Goal: Use online tool/utility: Utilize a website feature to perform a specific function

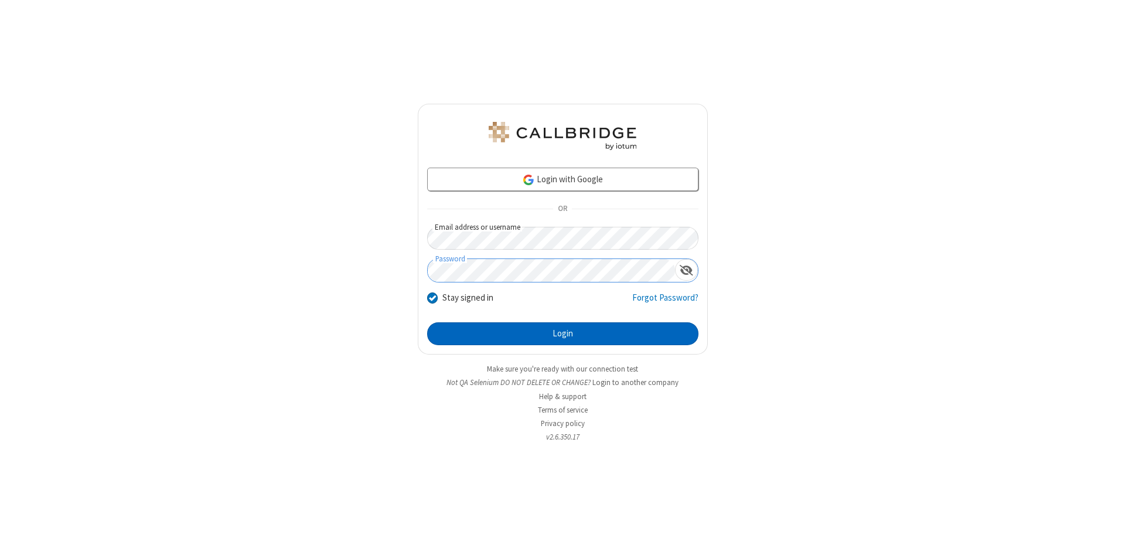
click at [563, 334] on button "Login" at bounding box center [562, 333] width 271 height 23
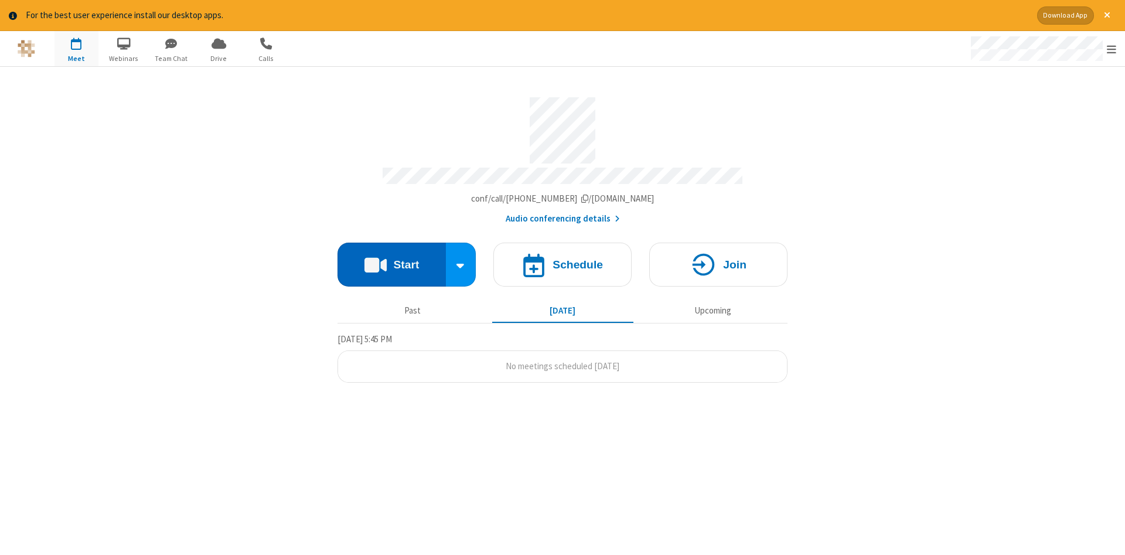
click at [392, 260] on button "Start" at bounding box center [392, 265] width 108 height 44
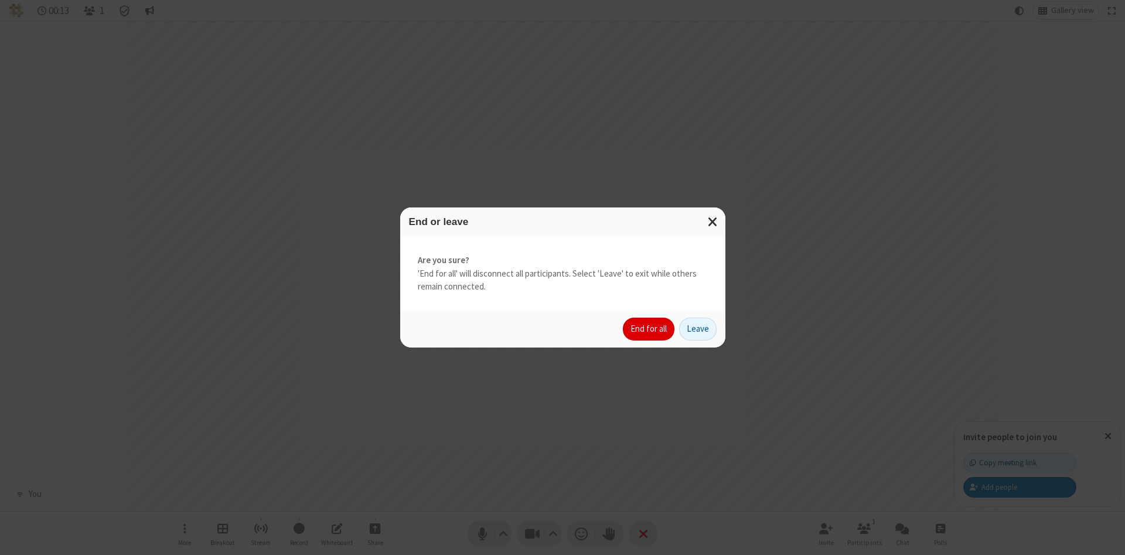
click at [649, 329] on button "End for all" at bounding box center [649, 329] width 52 height 23
